Goal: Information Seeking & Learning: Learn about a topic

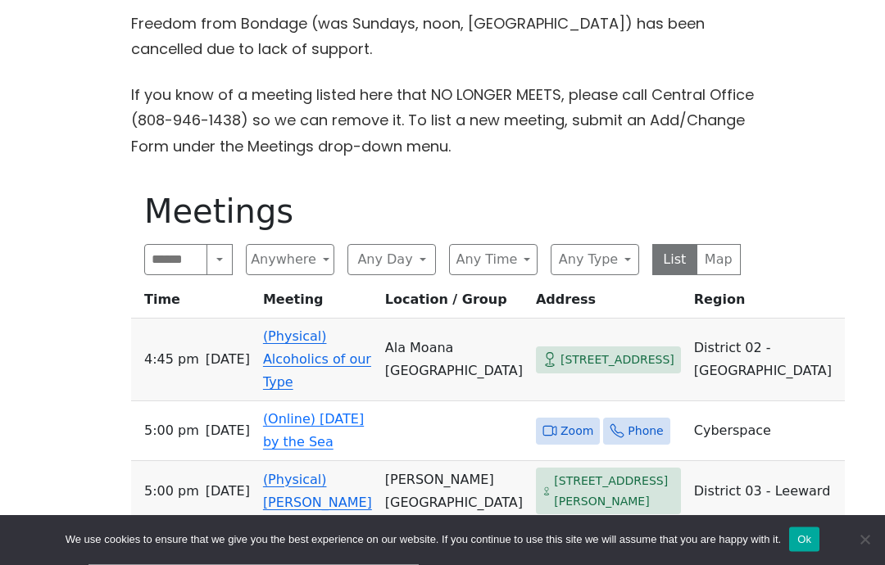
scroll to position [703, 0]
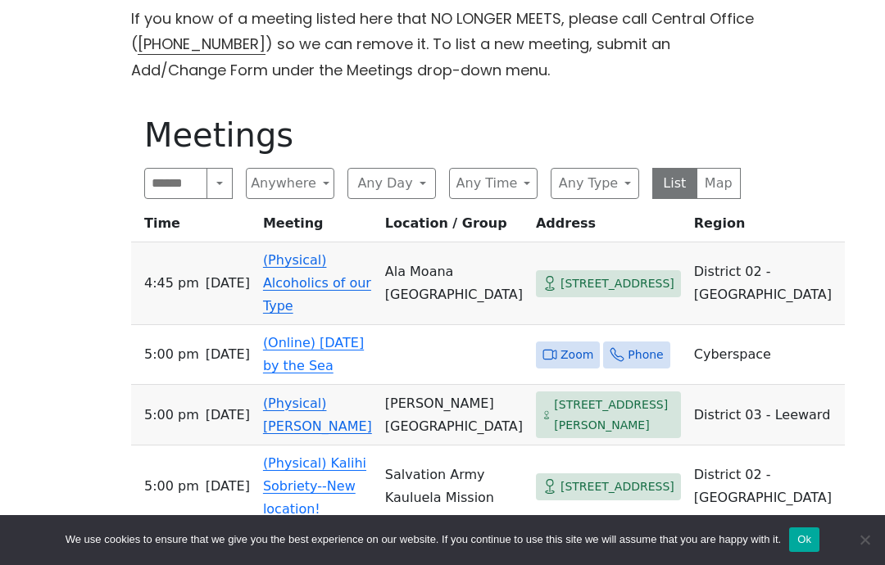
click at [394, 186] on button "Any Day" at bounding box center [391, 183] width 88 height 31
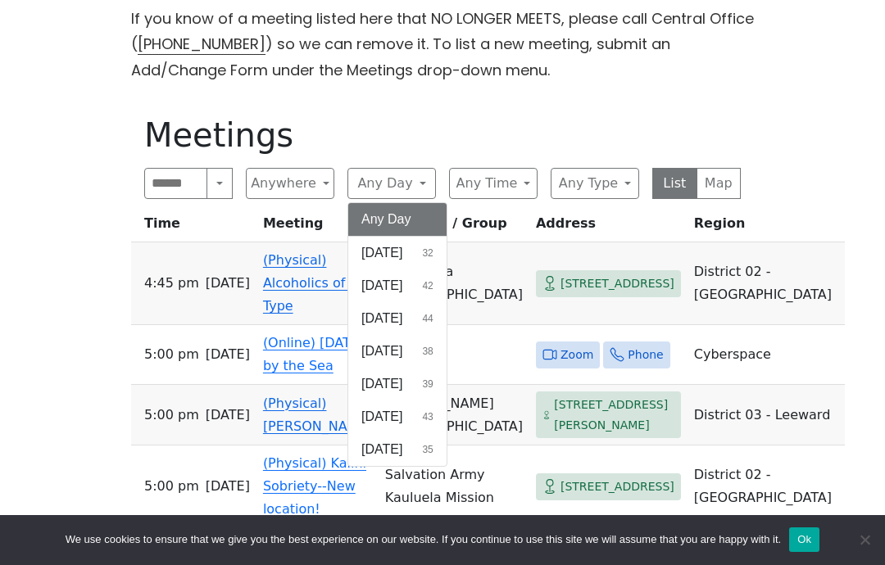
click at [384, 253] on span "[DATE]" at bounding box center [381, 253] width 41 height 20
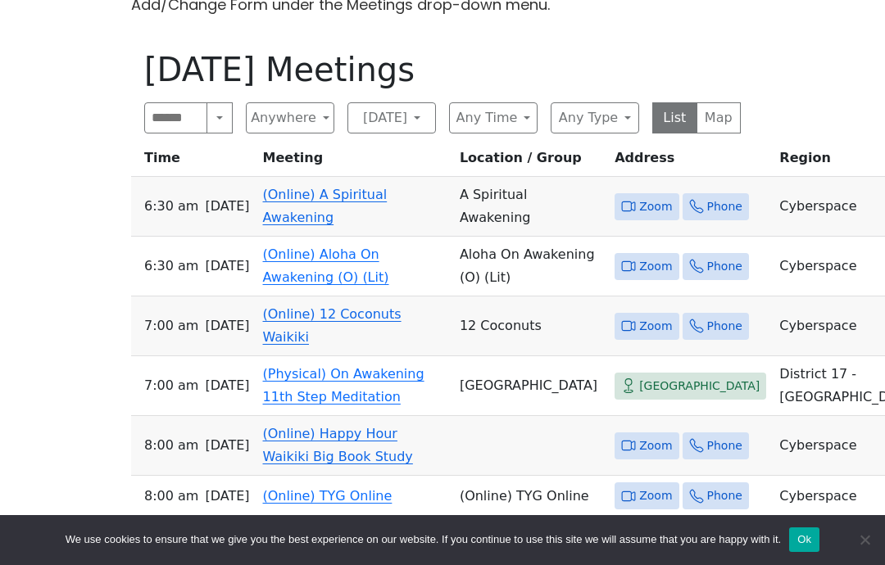
click at [494, 125] on button "Any Time" at bounding box center [493, 117] width 88 height 31
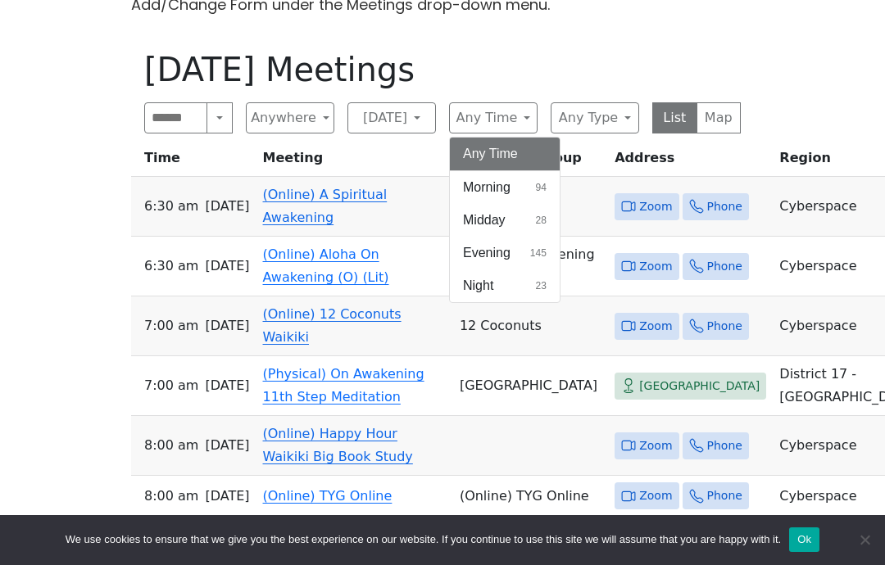
click at [492, 252] on span "Evening" at bounding box center [487, 253] width 48 height 20
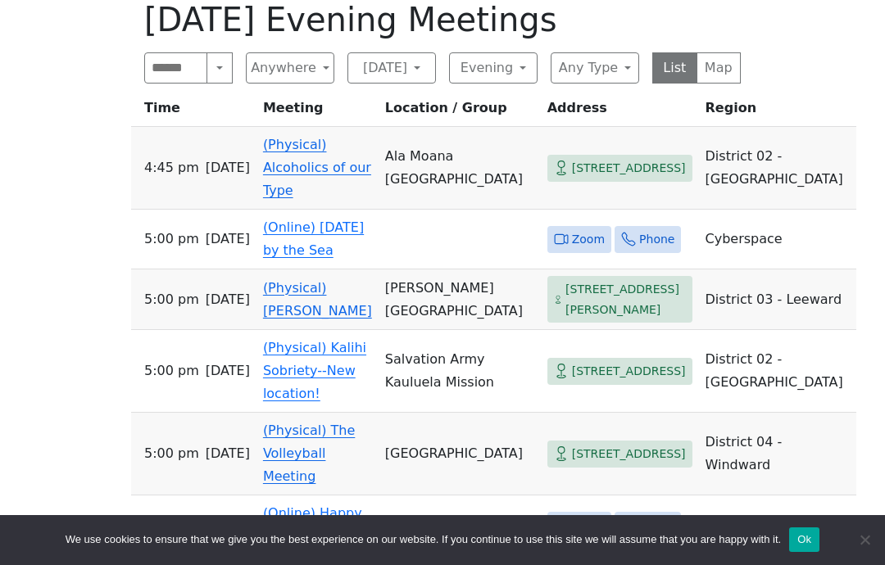
scroll to position [836, 0]
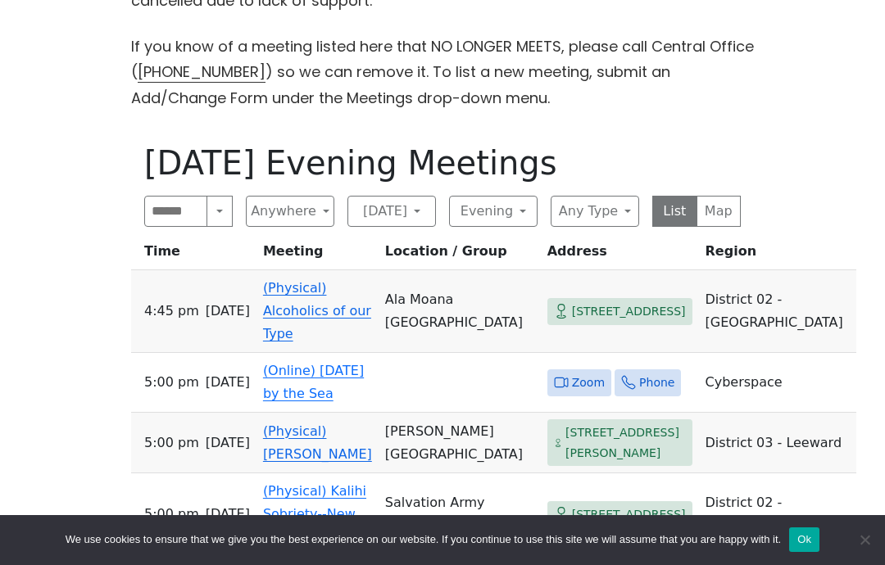
click at [364, 368] on link "(Online) [DATE] by the Sea" at bounding box center [313, 382] width 101 height 39
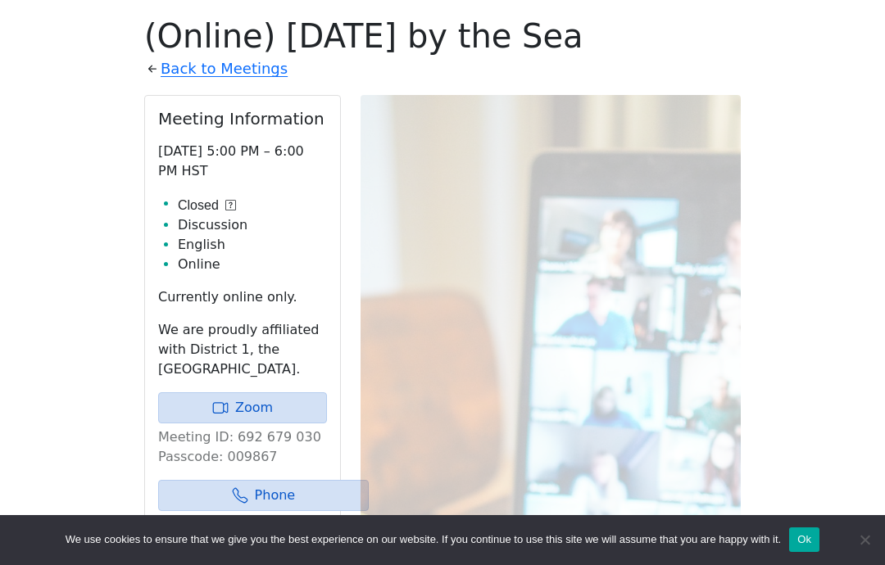
click at [68, 315] on div "The Pioneer Group (Tues, 6:30, inside the Women’s Bld. at [DEMOGRAPHIC_DATA]) i…" at bounding box center [442, 322] width 796 height 1259
click at [98, 333] on div "The Pioneer Group (Tues, 6:30, inside the Women’s Bld. at [DEMOGRAPHIC_DATA]) i…" at bounding box center [442, 322] width 796 height 1259
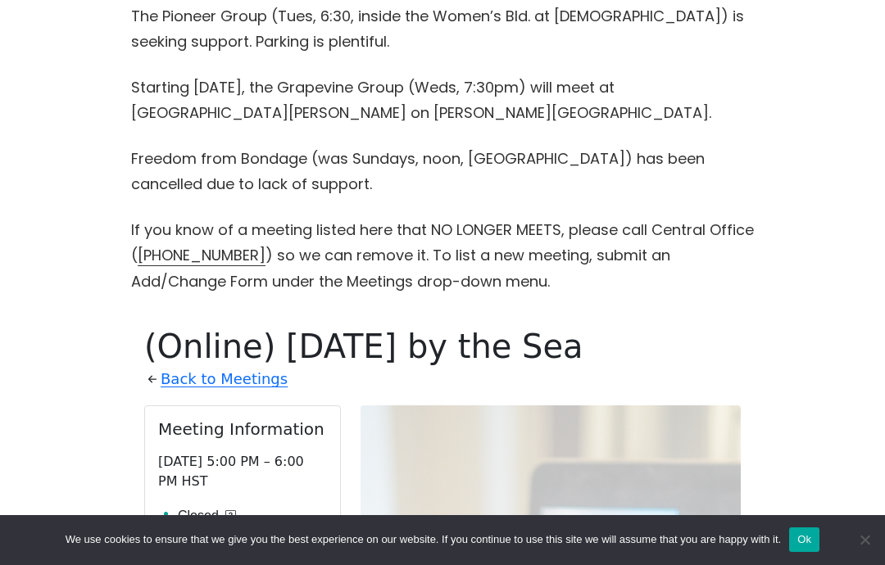
scroll to position [506, 0]
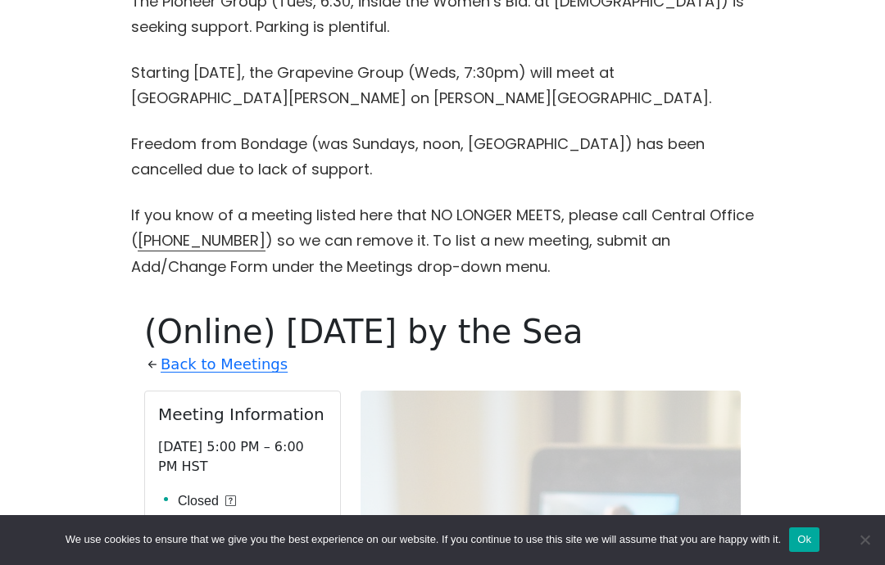
click at [183, 371] on link "Back to Meetings" at bounding box center [224, 364] width 127 height 26
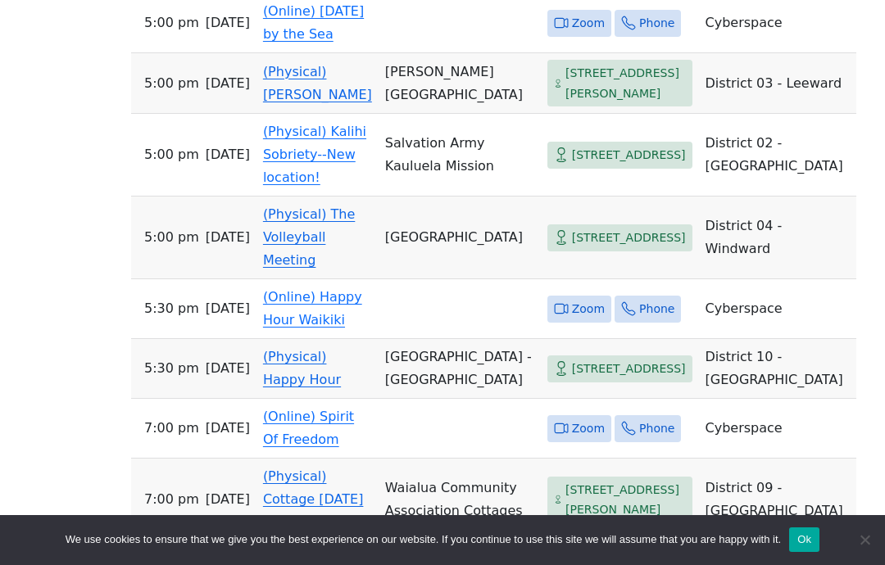
scroll to position [1100, 0]
